Goal: Task Accomplishment & Management: Use online tool/utility

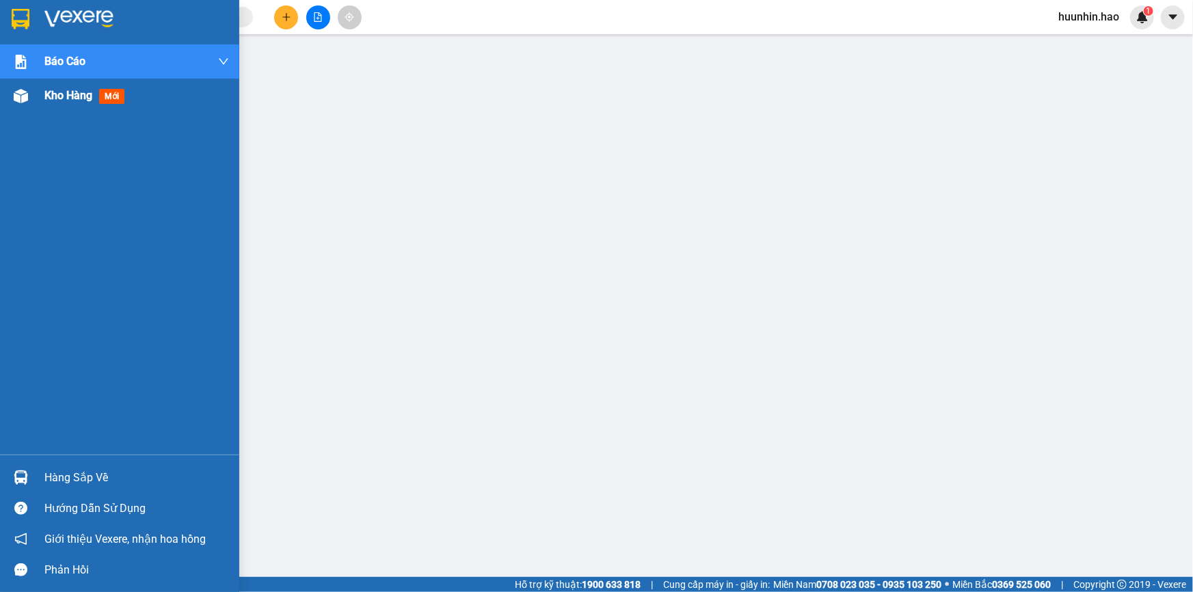
click at [34, 96] on div "Kho hàng mới" at bounding box center [119, 96] width 239 height 34
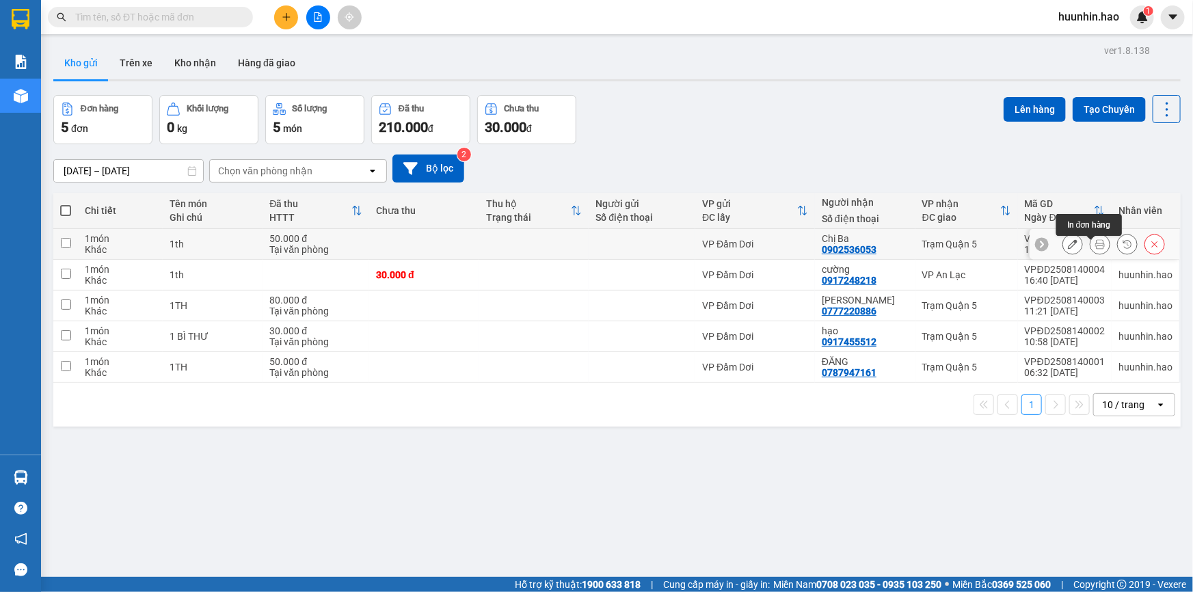
click at [1091, 243] on button at bounding box center [1100, 245] width 19 height 24
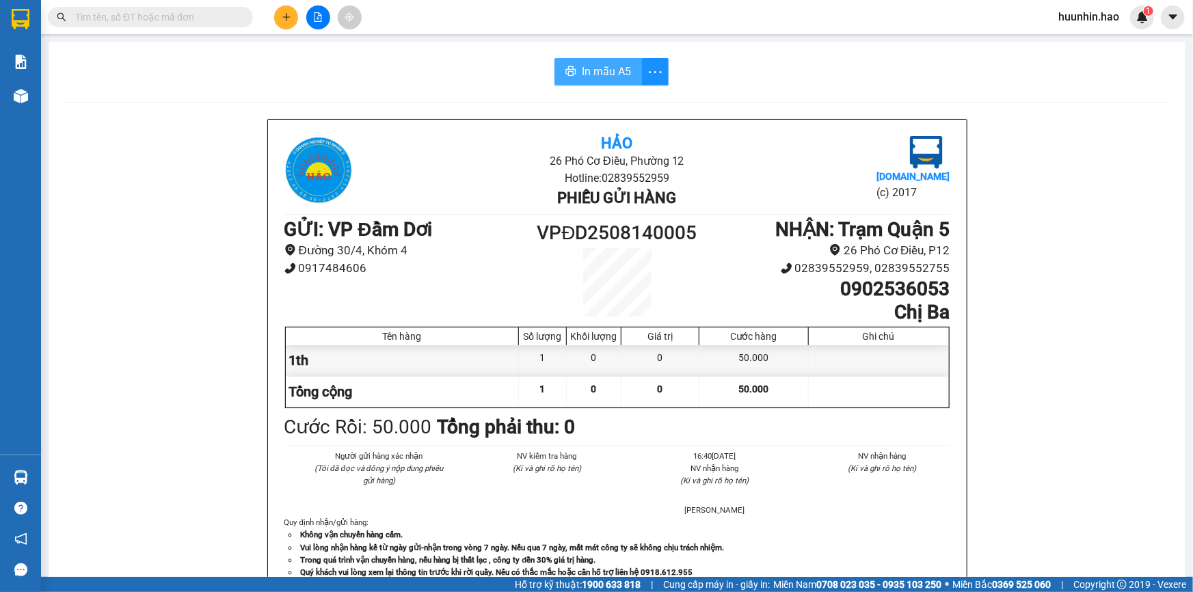
click at [611, 68] on span "In mẫu A5" at bounding box center [606, 71] width 49 height 17
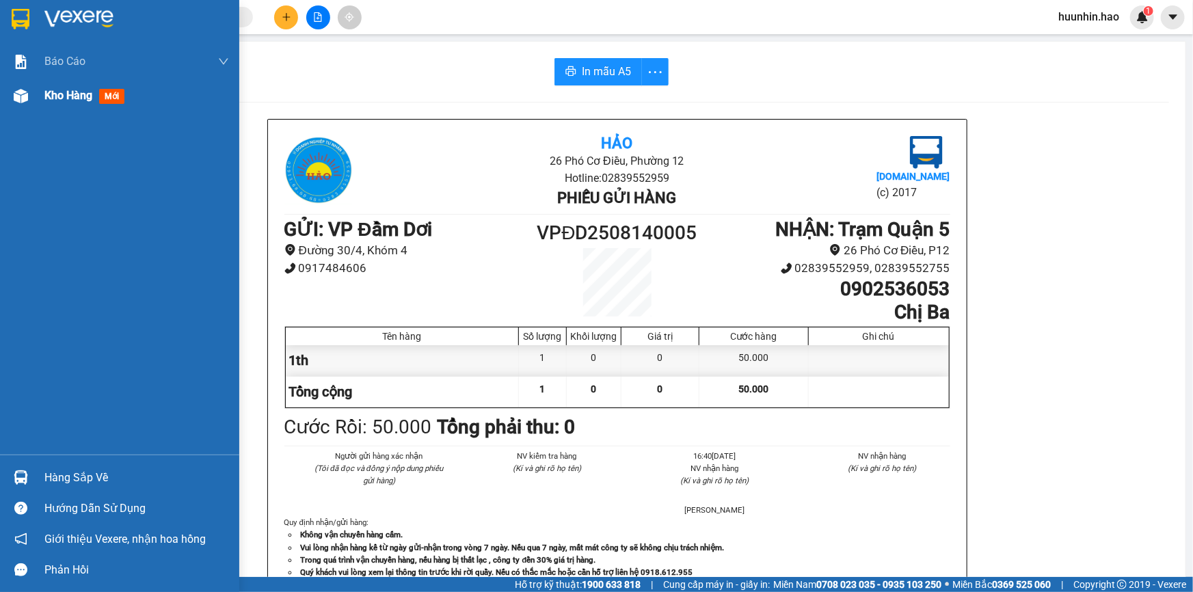
click at [20, 86] on div at bounding box center [21, 96] width 24 height 24
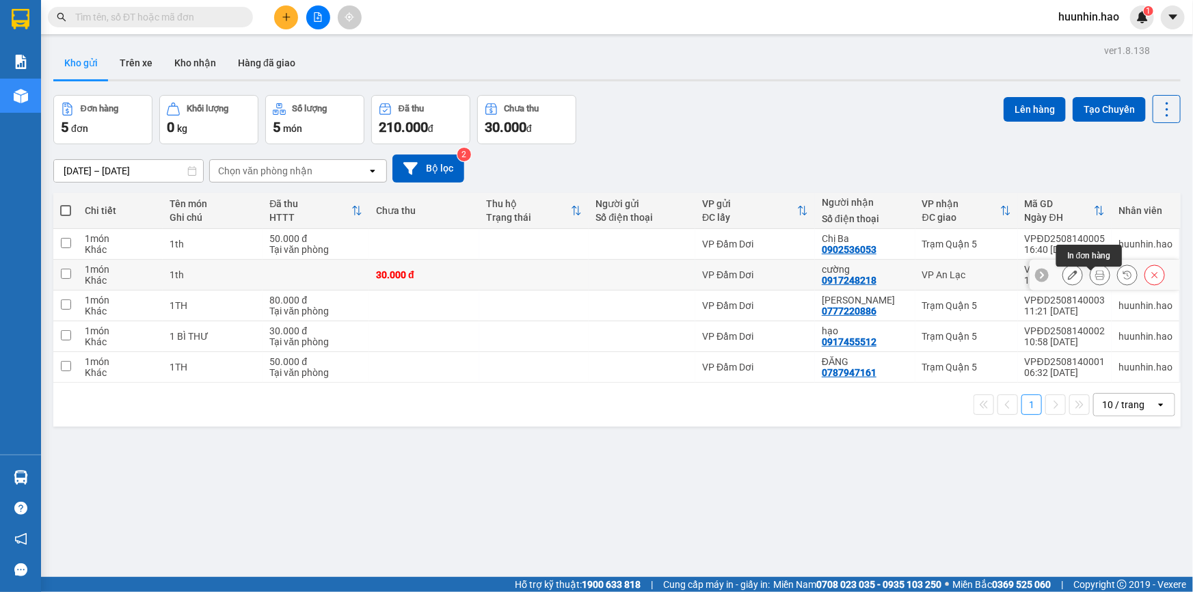
click at [1096, 280] on icon at bounding box center [1101, 275] width 10 height 10
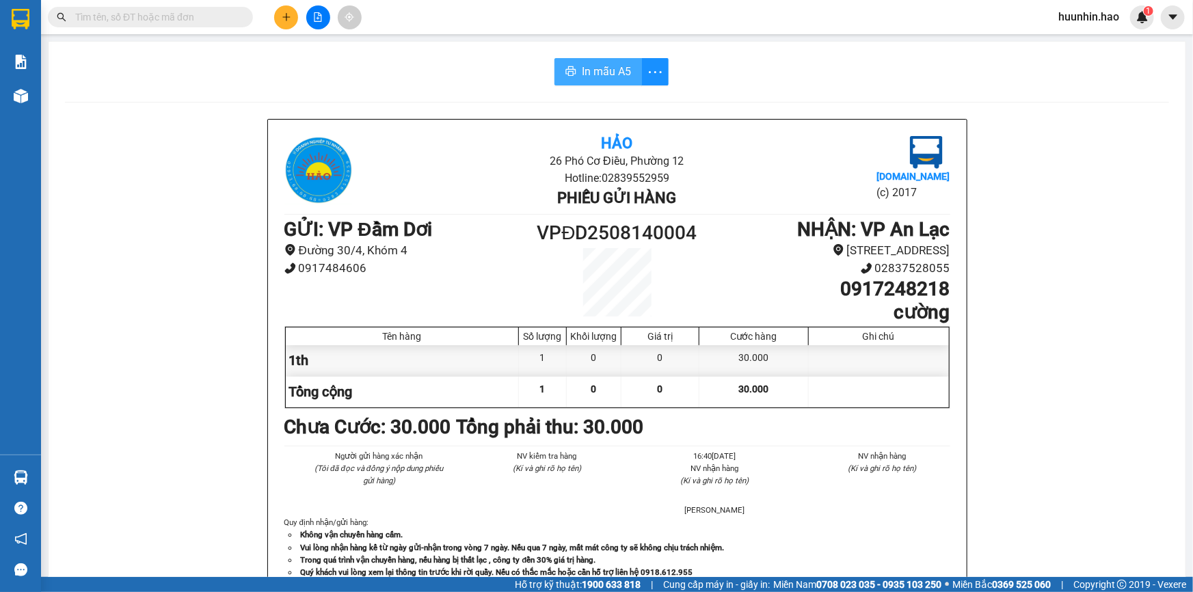
click at [582, 63] on span "In mẫu A5" at bounding box center [606, 71] width 49 height 17
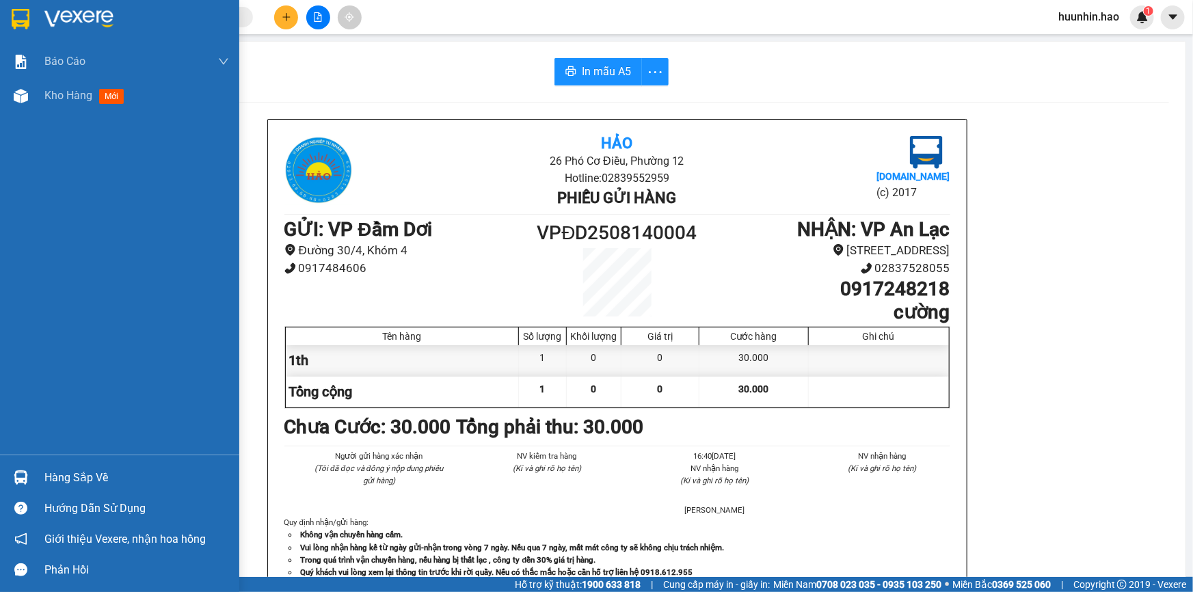
click at [29, 16] on div at bounding box center [21, 19] width 24 height 24
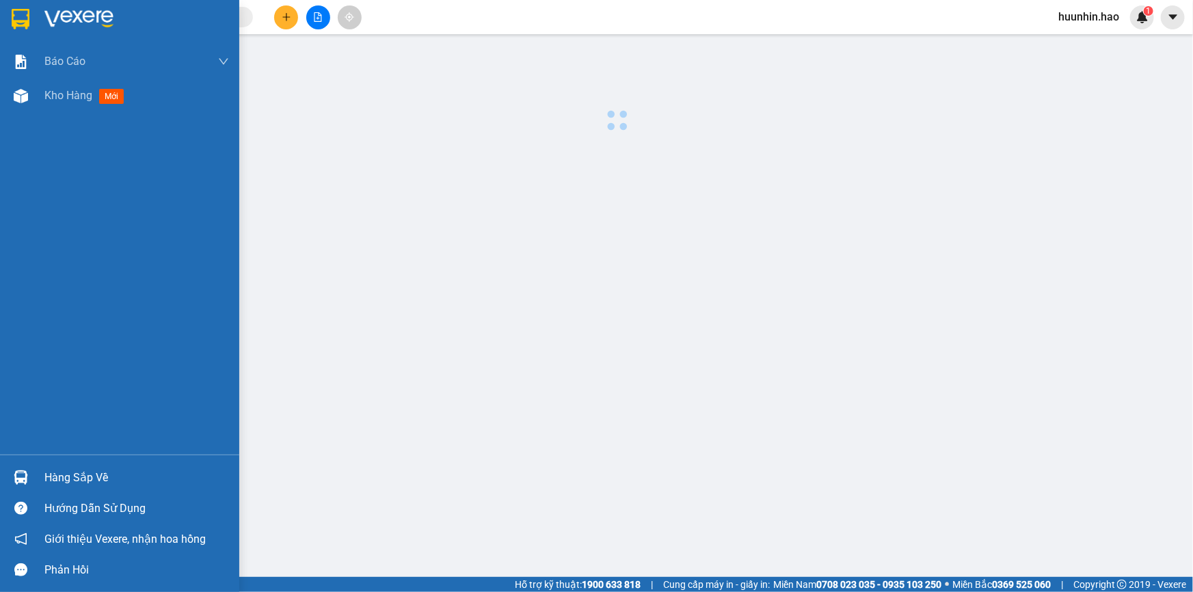
click at [29, 16] on div at bounding box center [21, 19] width 24 height 24
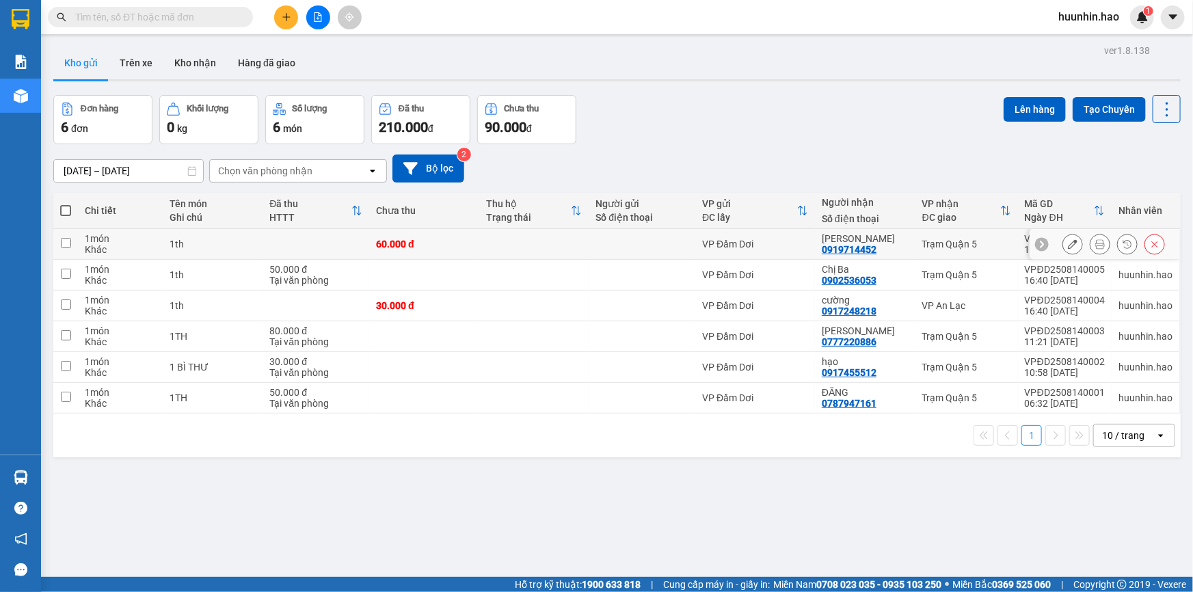
click at [1096, 248] on icon at bounding box center [1101, 244] width 10 height 10
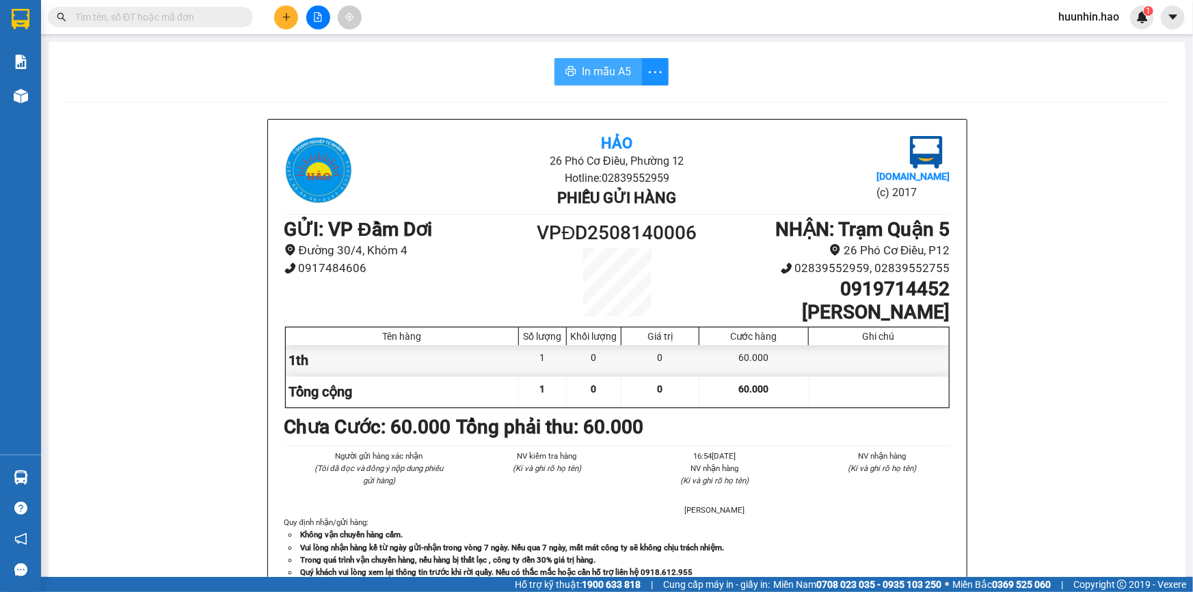
click at [563, 81] on button "In mẫu A5" at bounding box center [599, 71] width 88 height 27
drag, startPoint x: 579, startPoint y: 68, endPoint x: 620, endPoint y: 79, distance: 42.3
click at [582, 68] on span "In mẫu A5" at bounding box center [606, 71] width 49 height 17
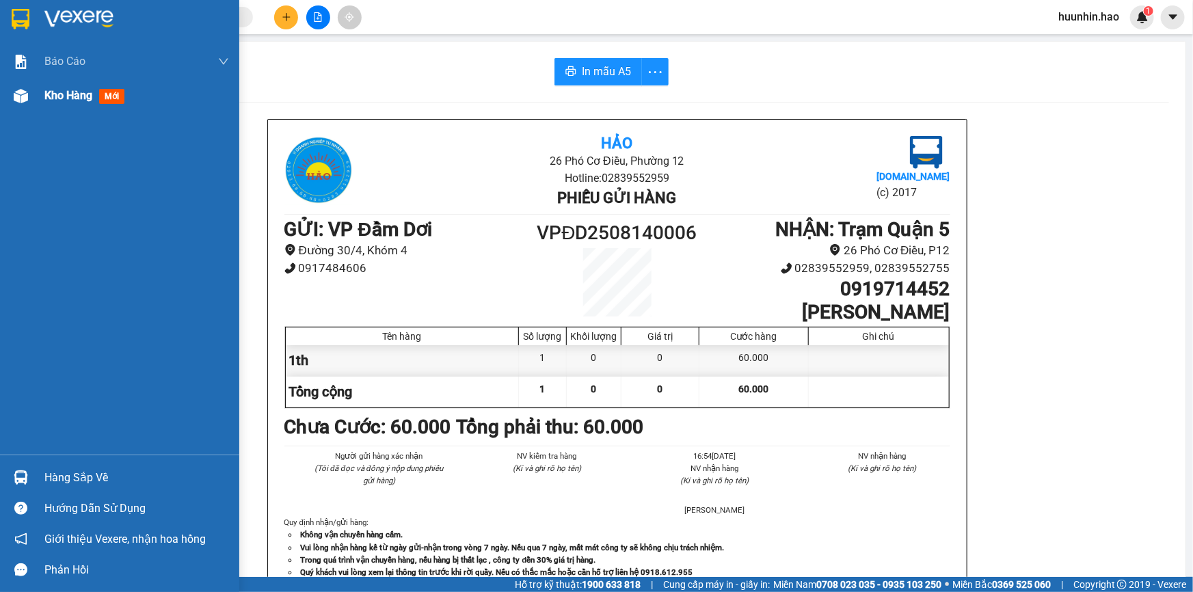
click at [82, 95] on span "Kho hàng" at bounding box center [68, 95] width 48 height 13
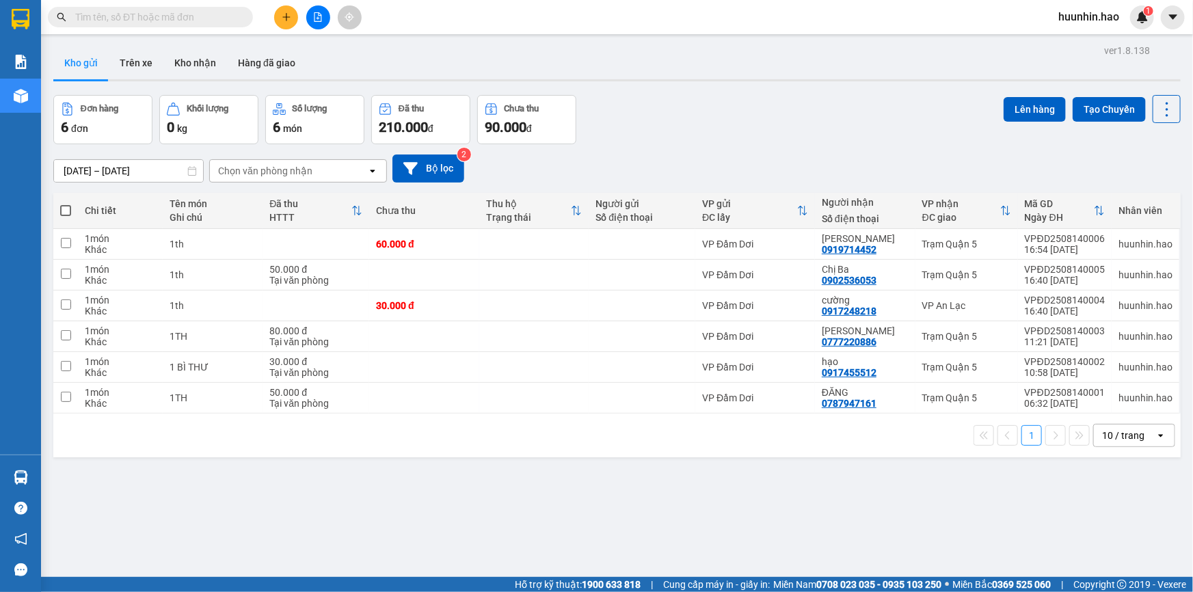
click at [544, 551] on div "ver 1.8.138 Kho gửi Trên xe Kho nhận Hàng đã giao Đơn hàng 6 đơn Khối lượng 0 k…" at bounding box center [617, 337] width 1139 height 592
drag, startPoint x: 141, startPoint y: 60, endPoint x: 359, endPoint y: 94, distance: 220.8
click at [142, 62] on button "Trên xe" at bounding box center [136, 63] width 55 height 33
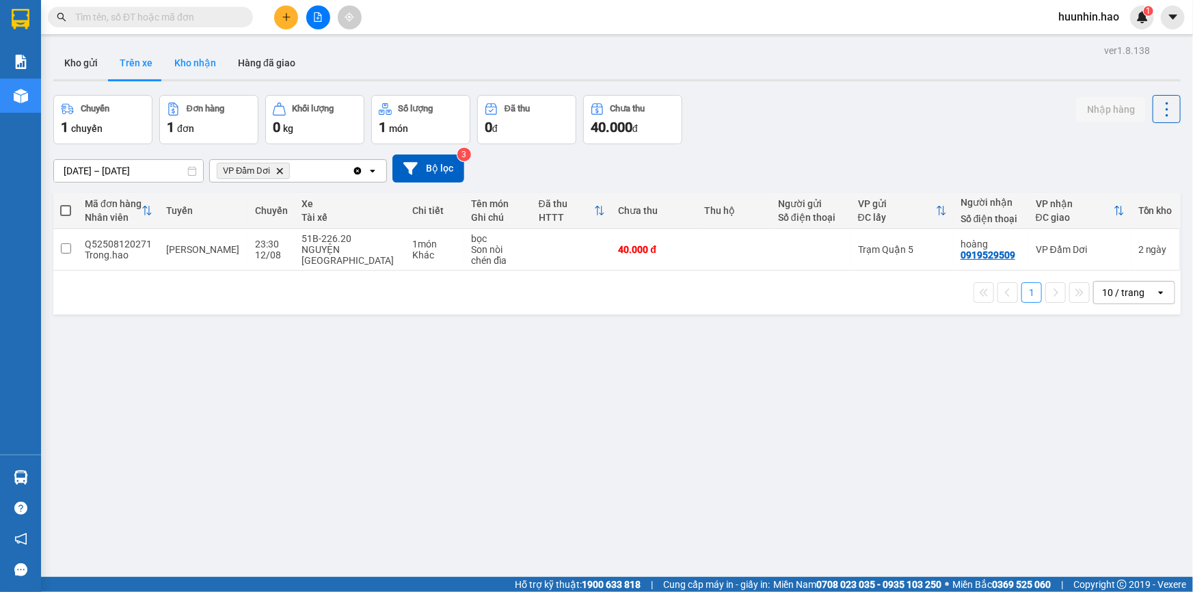
click at [194, 66] on button "Kho nhận" at bounding box center [195, 63] width 64 height 33
type input "[DATE] – [DATE]"
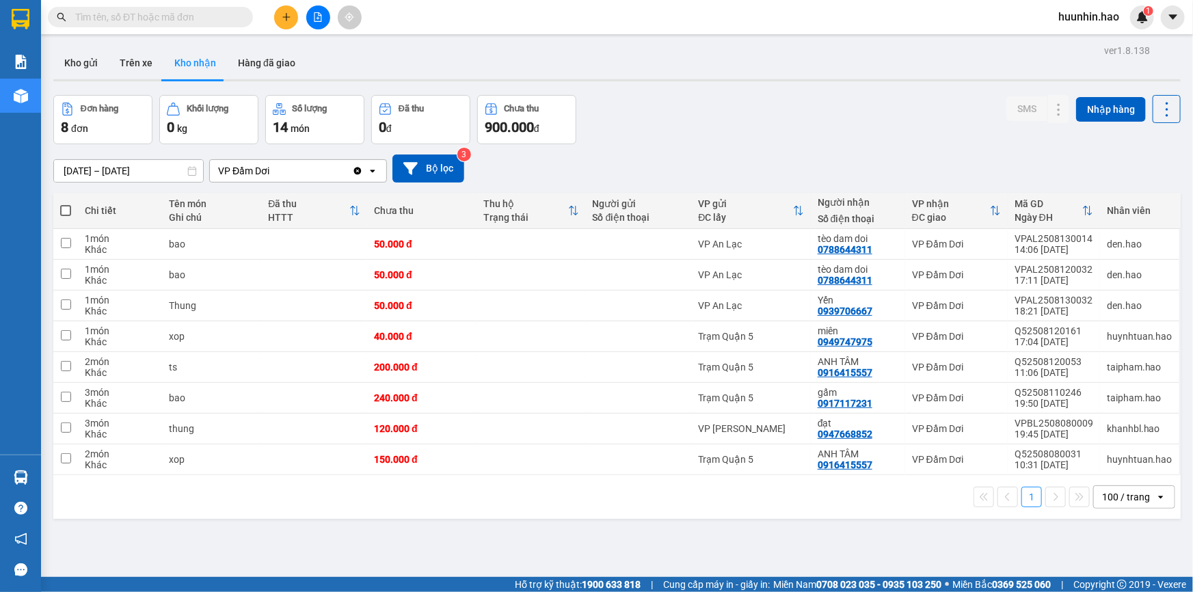
scroll to position [62, 0]
